Goal: Task Accomplishment & Management: Manage account settings

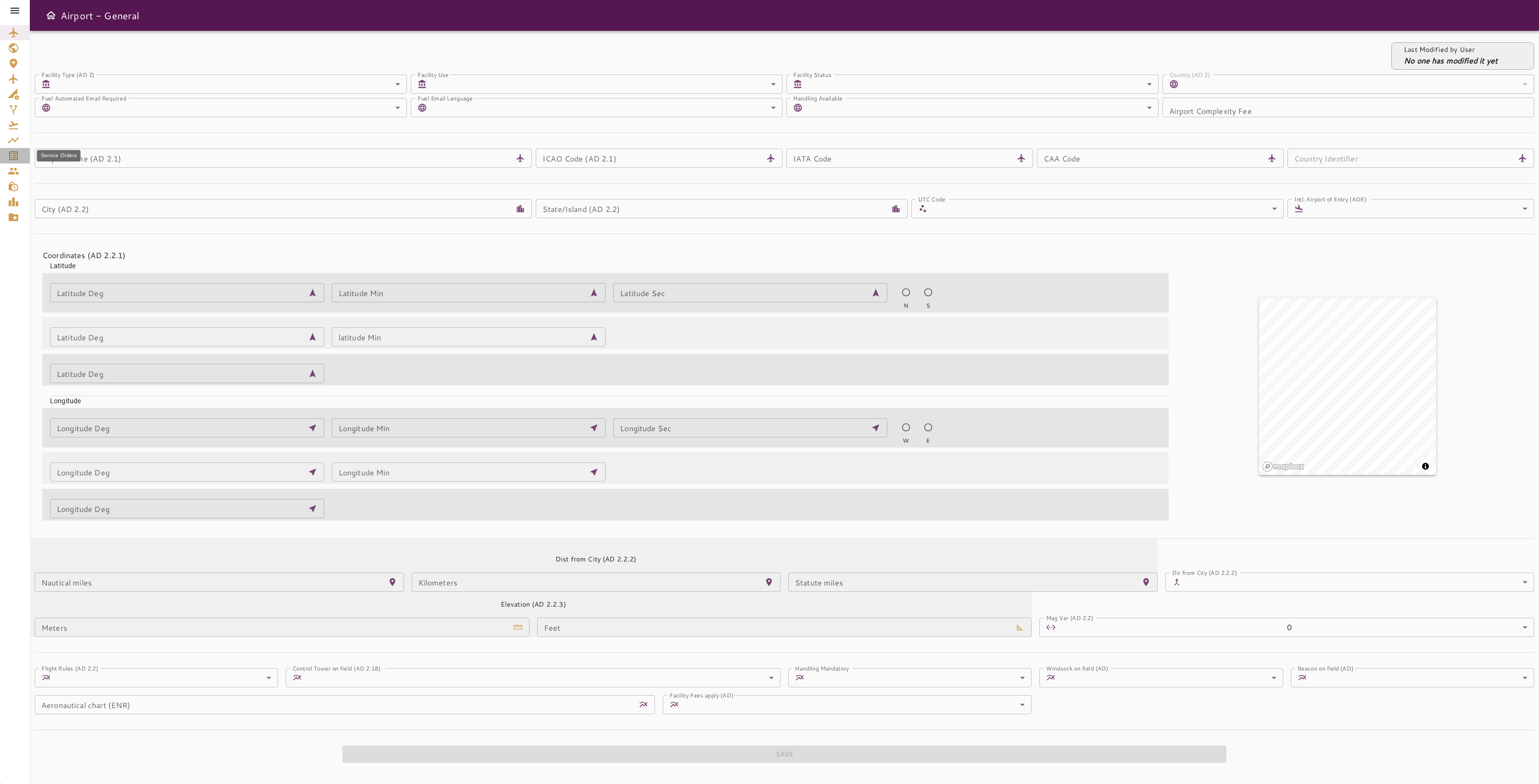
click at [19, 158] on icon "Service Orders" at bounding box center [13, 156] width 12 height 12
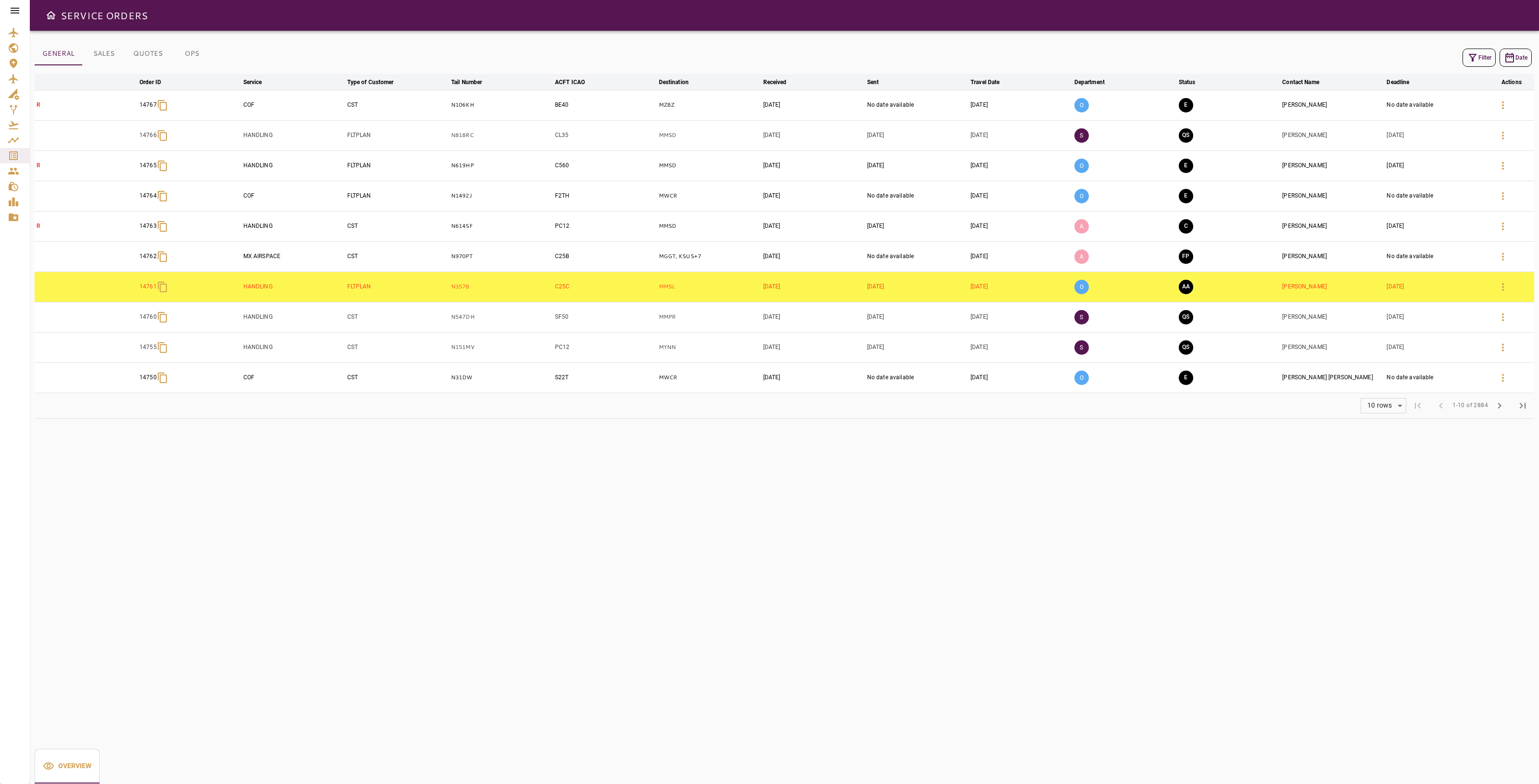
click at [1469, 59] on icon "button" at bounding box center [1472, 58] width 12 height 12
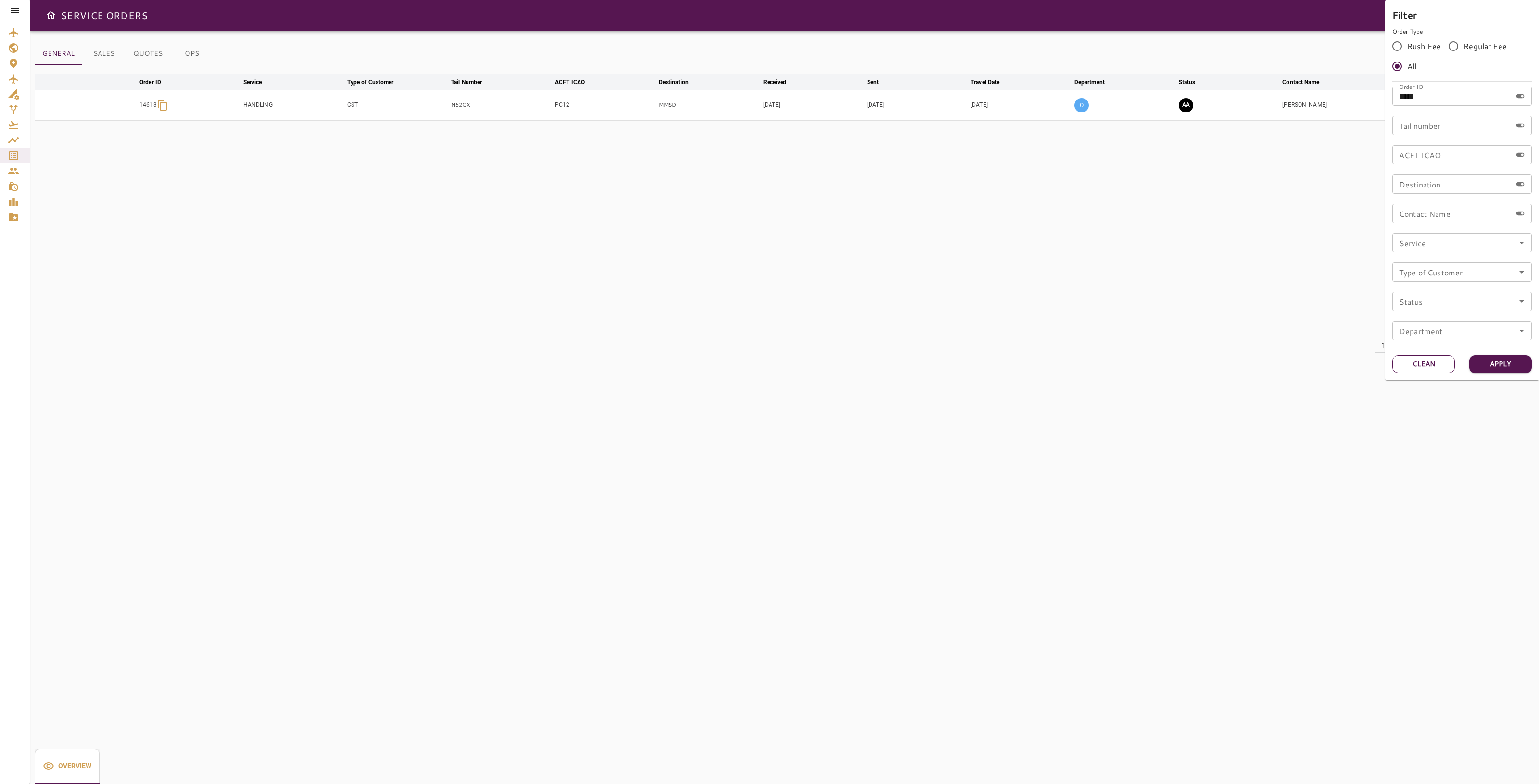
click at [1422, 370] on button "Clean" at bounding box center [1423, 364] width 62 height 18
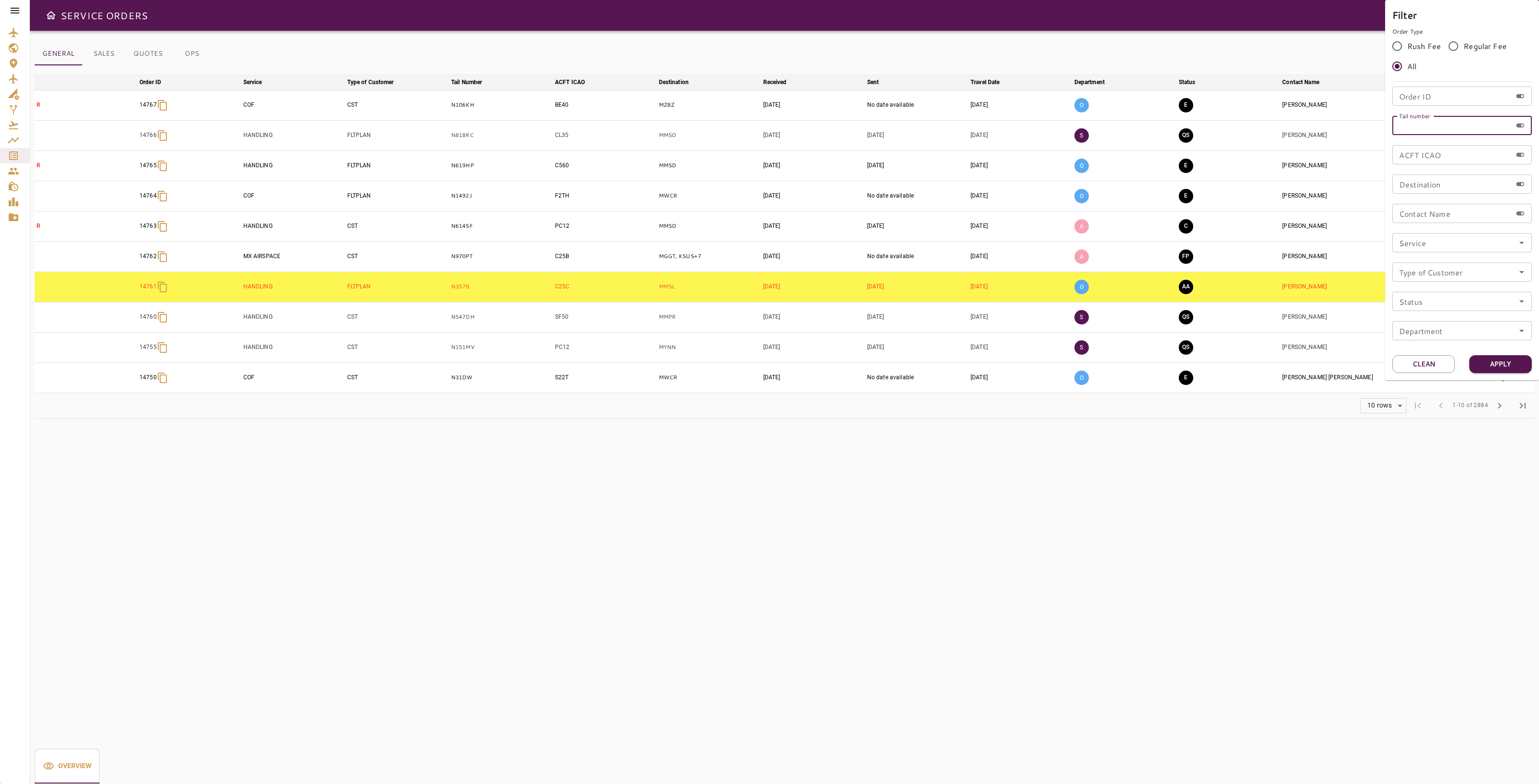
click at [1435, 126] on input "Tail number" at bounding box center [1451, 125] width 119 height 19
type input "*****"
click at [1503, 362] on button "Apply" at bounding box center [1500, 364] width 62 height 18
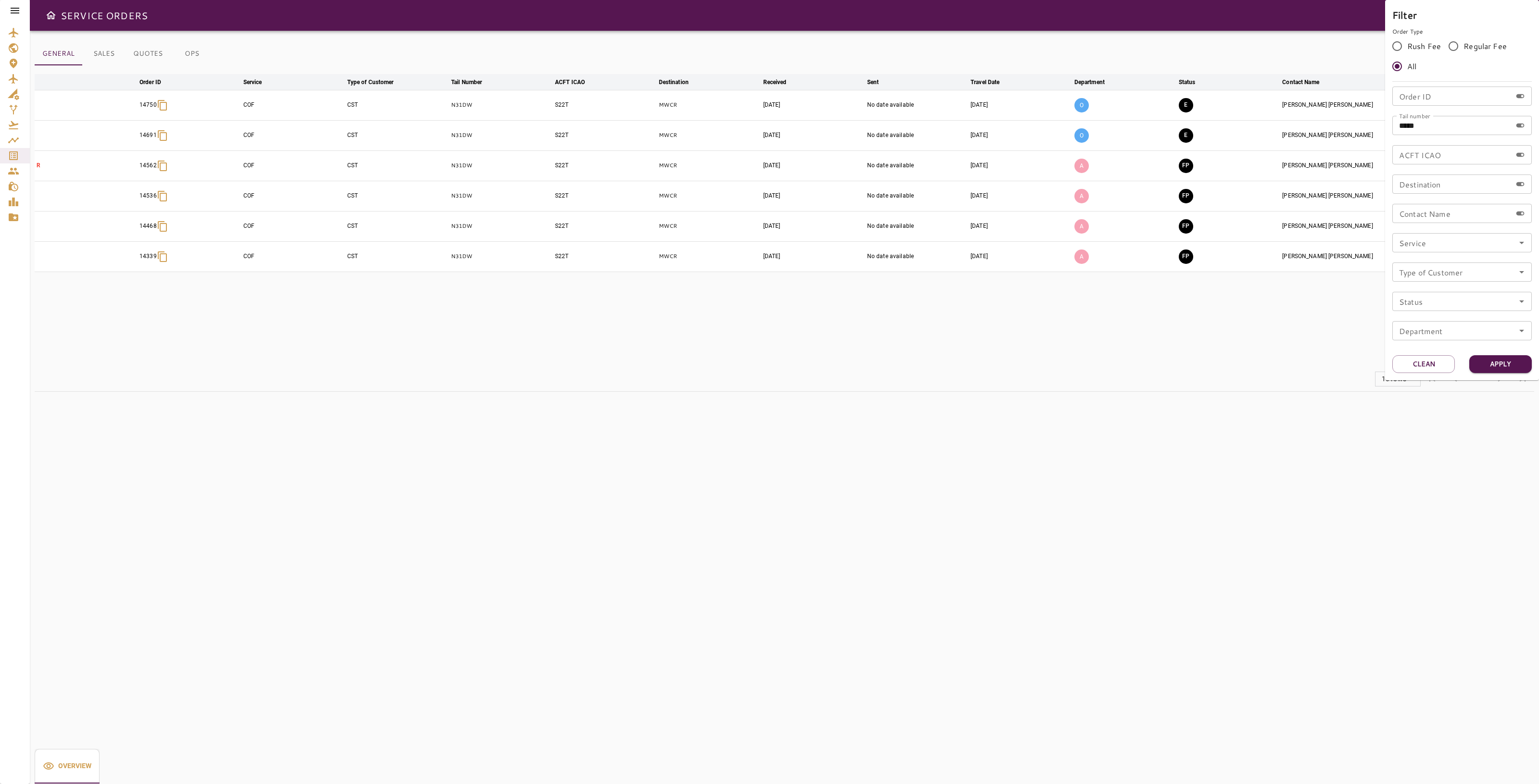
click at [1109, 354] on div at bounding box center [769, 392] width 1539 height 784
click at [14, 8] on icon at bounding box center [15, 10] width 9 height 6
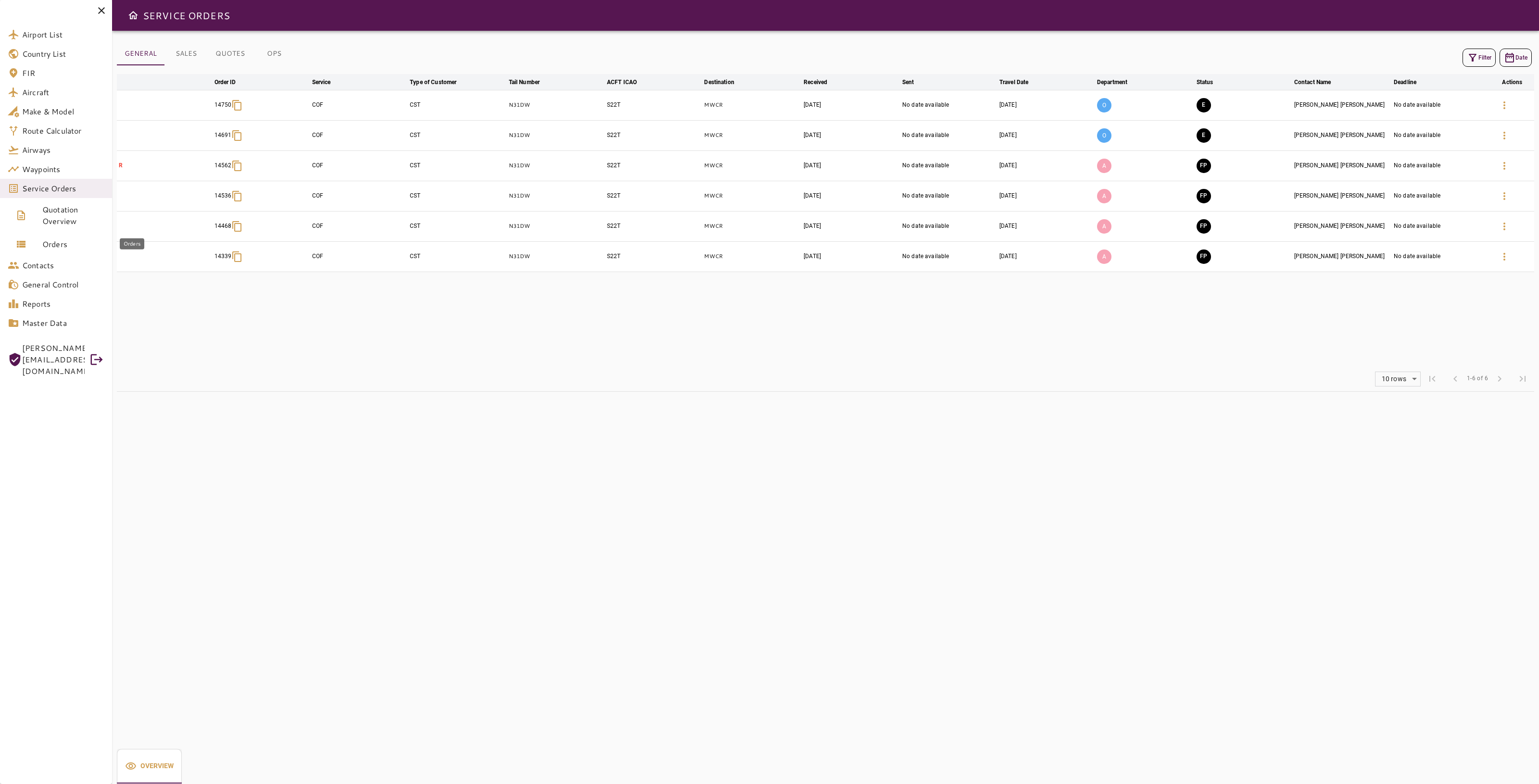
click at [62, 248] on span "Orders" at bounding box center [73, 244] width 62 height 12
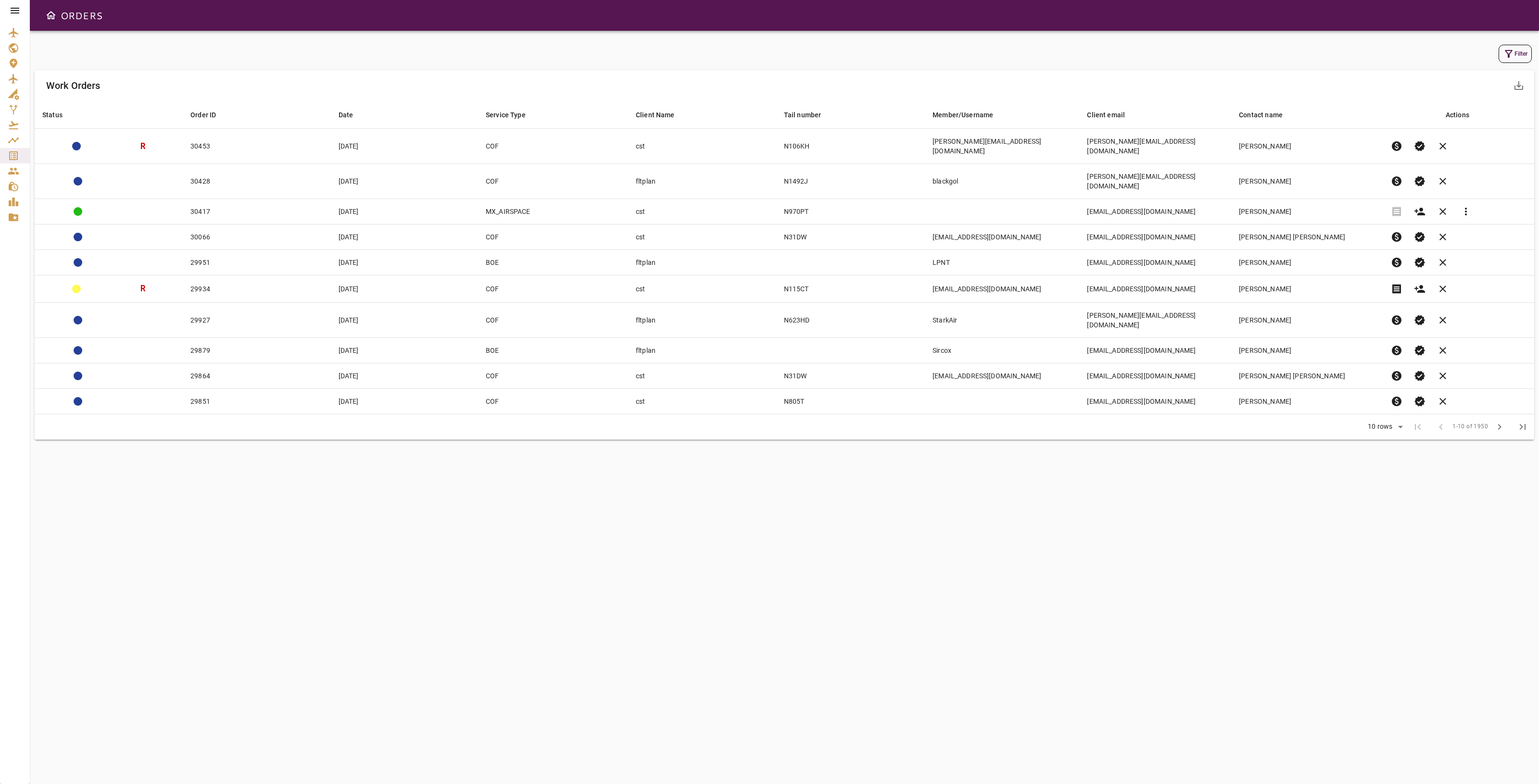
click at [1513, 59] on button "Filter" at bounding box center [1515, 54] width 33 height 19
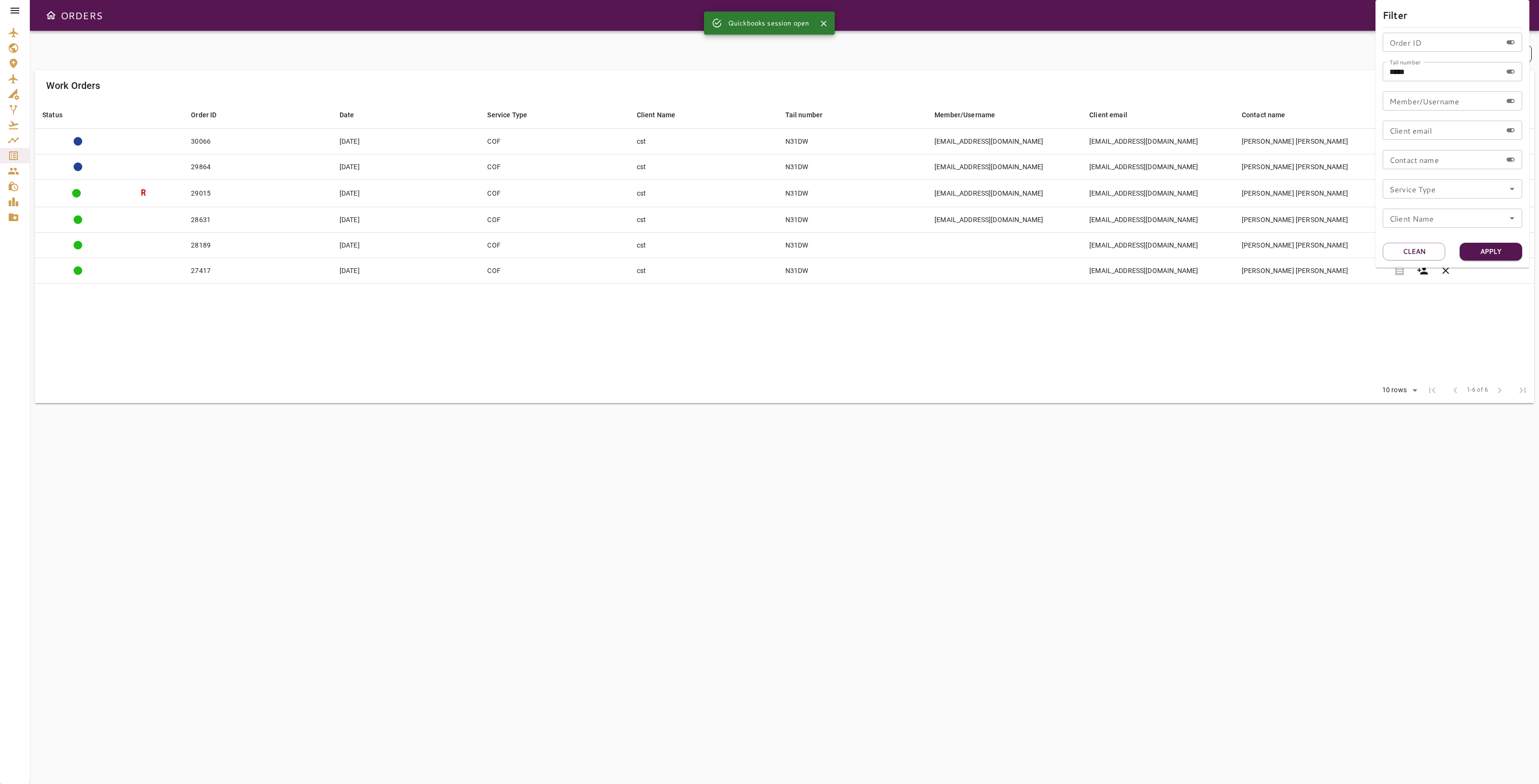
click at [1295, 325] on div at bounding box center [769, 392] width 1539 height 784
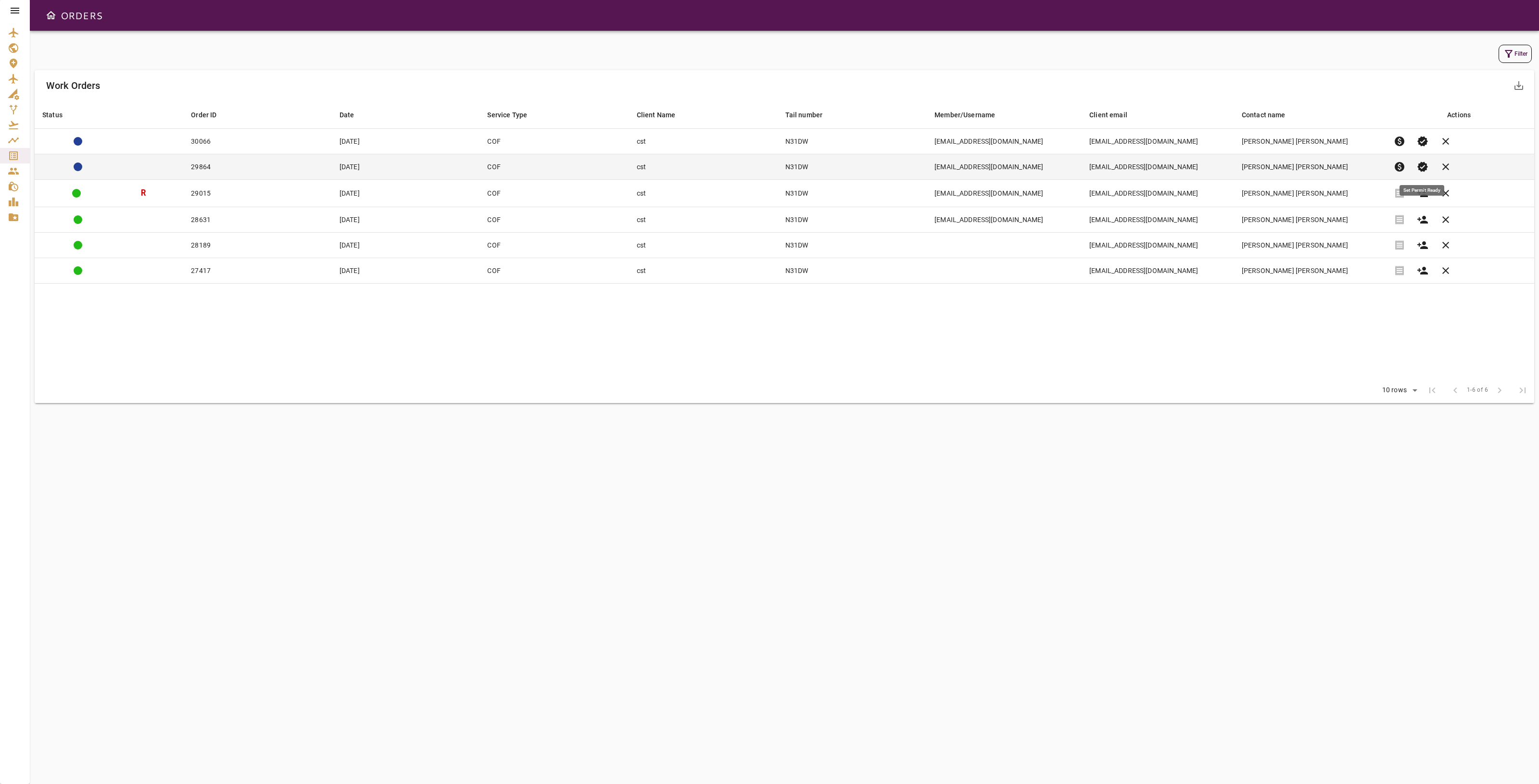
click at [1424, 169] on span "verified" at bounding box center [1422, 167] width 12 height 12
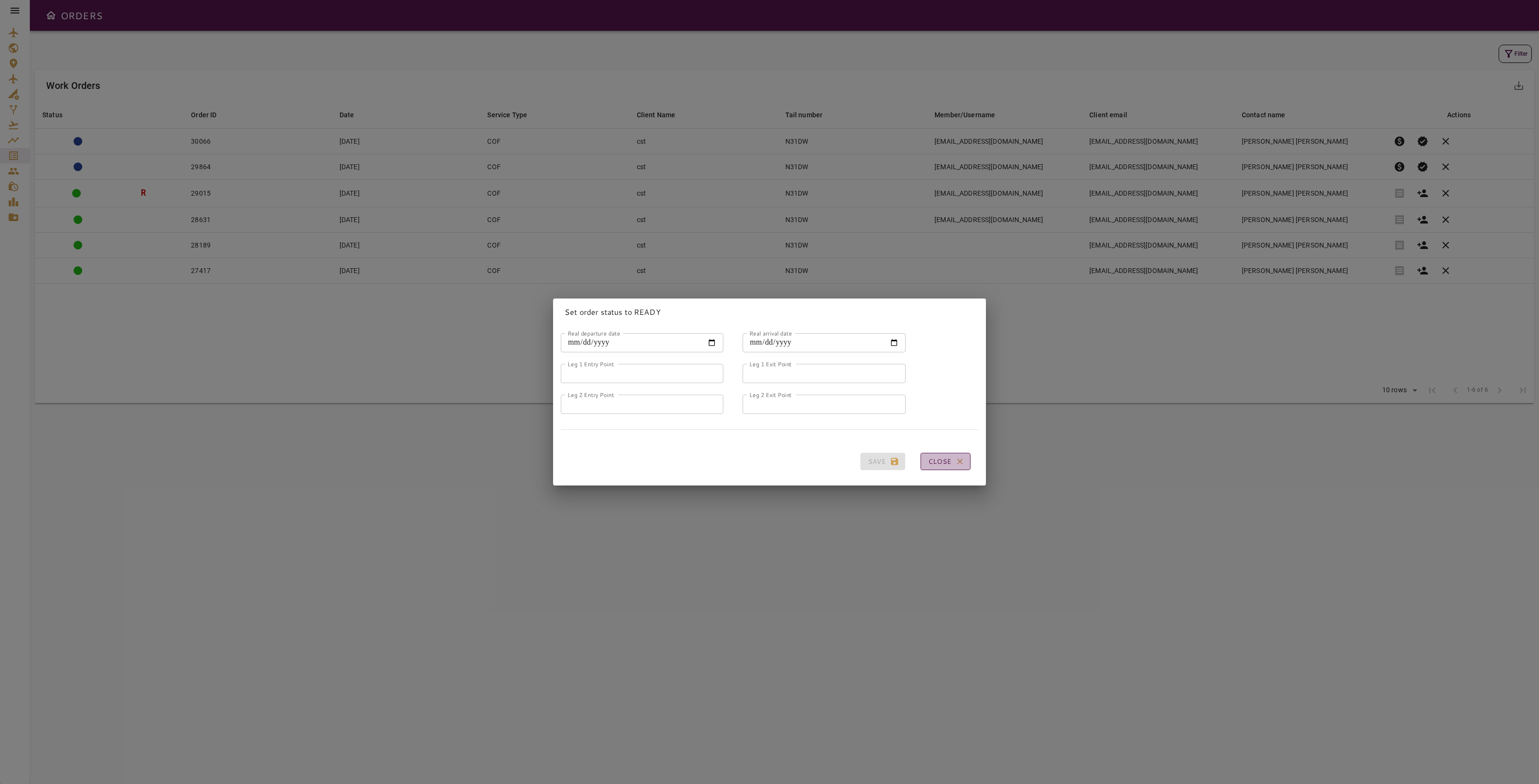
click at [940, 462] on button "Close" at bounding box center [945, 462] width 50 height 18
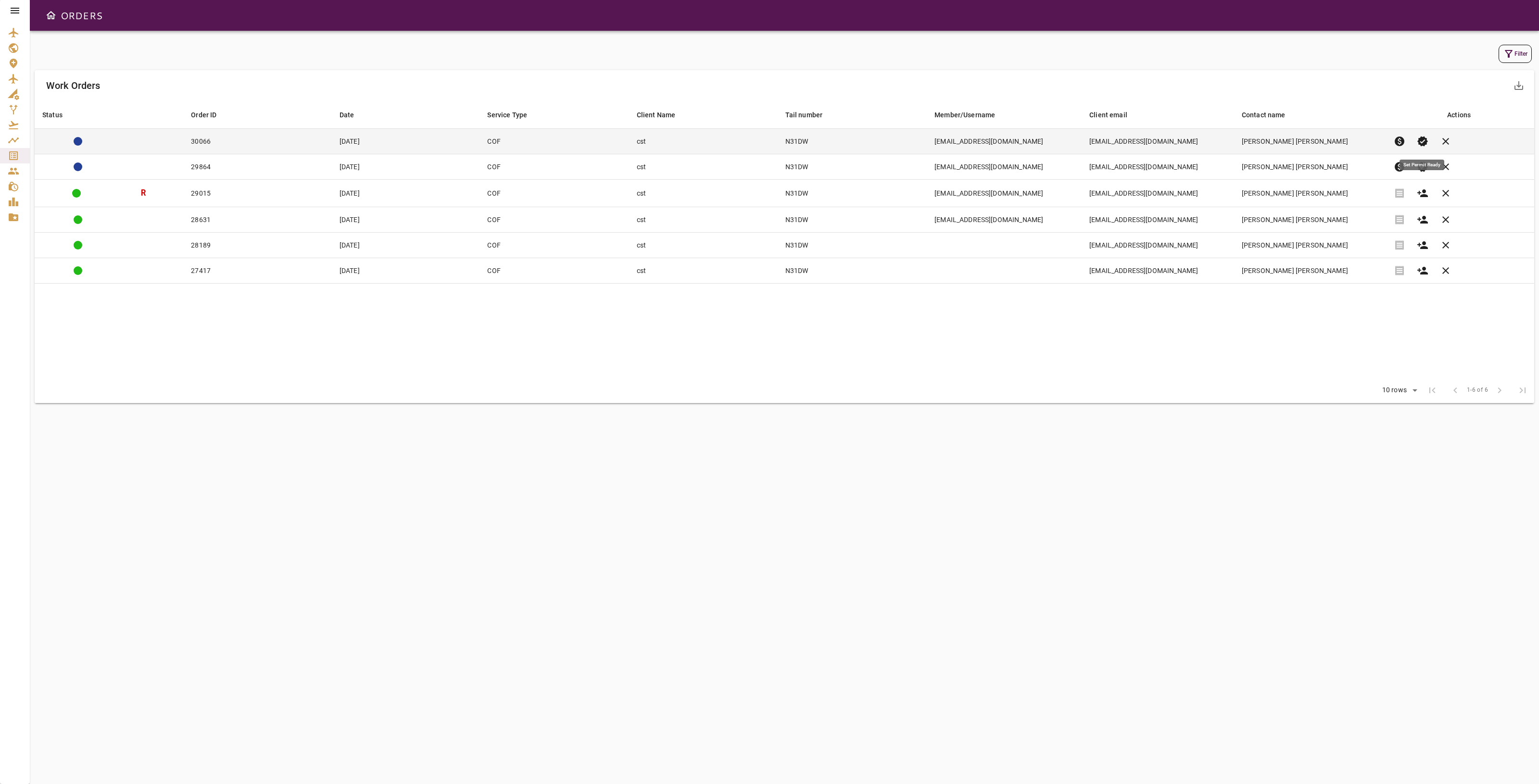
click at [1426, 142] on span "verified" at bounding box center [1422, 141] width 12 height 12
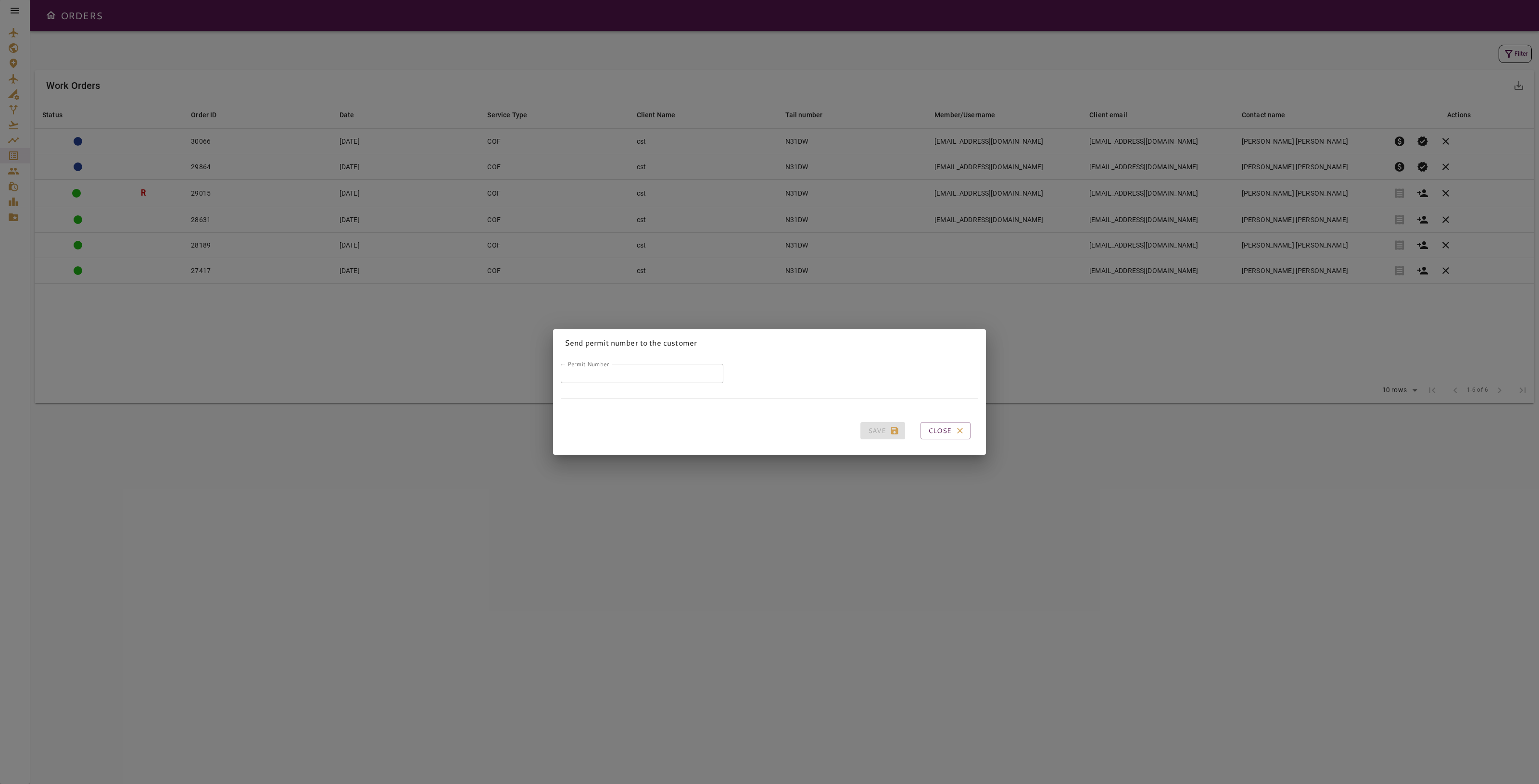
click at [631, 371] on input "Permit Number" at bounding box center [642, 373] width 163 height 19
type input "*****"
click at [879, 422] on button "Save" at bounding box center [882, 431] width 45 height 18
